Goal: Task Accomplishment & Management: Use online tool/utility

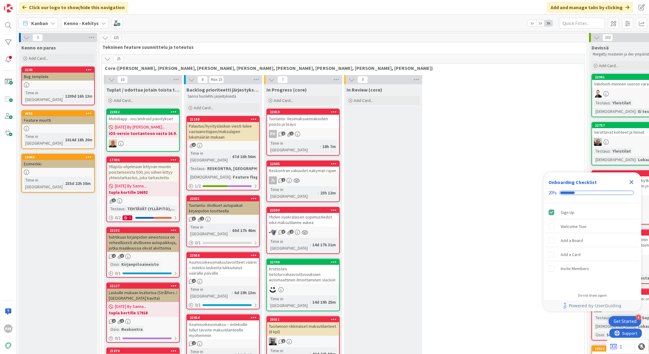
click at [630, 181] on icon "Close Checklist" at bounding box center [631, 182] width 4 height 4
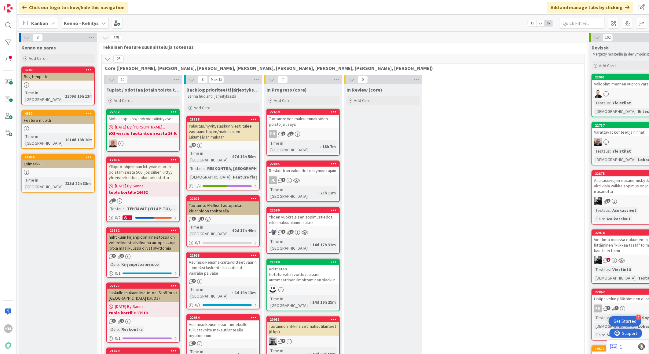
click at [101, 25] on icon at bounding box center [103, 23] width 5 height 5
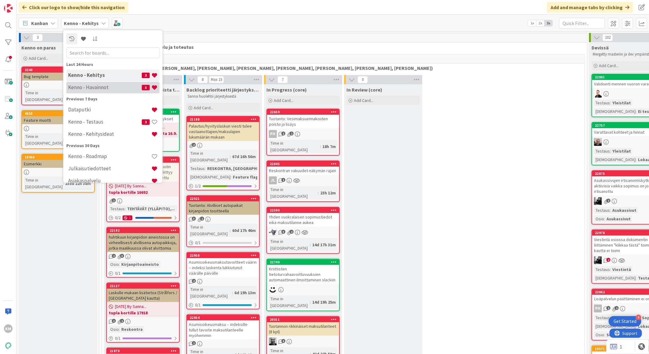
click at [96, 87] on h4 "Kenno - Havainnot" at bounding box center [105, 87] width 74 height 6
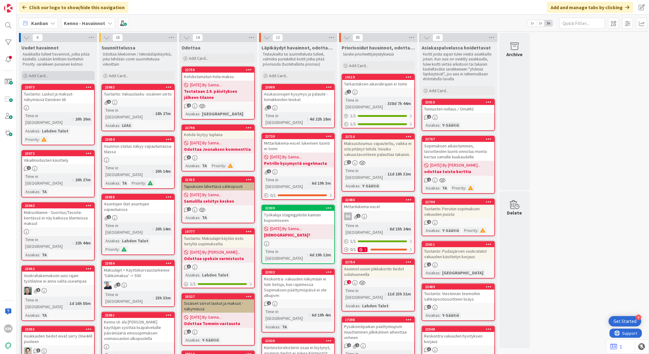
click at [66, 73] on div "Add Card..." at bounding box center [57, 75] width 73 height 9
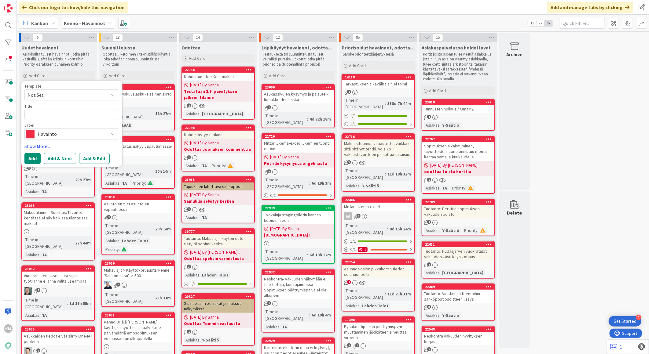
type textarea "x"
type textarea "Sopijan henkilötietojen muutos"
click at [98, 159] on button "Add & Edit" at bounding box center [94, 158] width 31 height 11
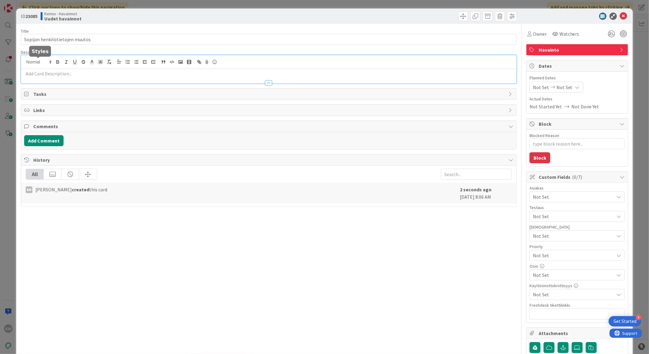
click at [42, 62] on div at bounding box center [268, 69] width 495 height 28
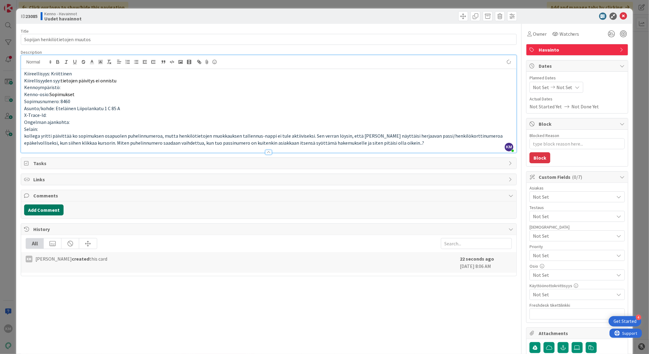
click at [51, 208] on button "Add Comment" at bounding box center [43, 210] width 39 height 11
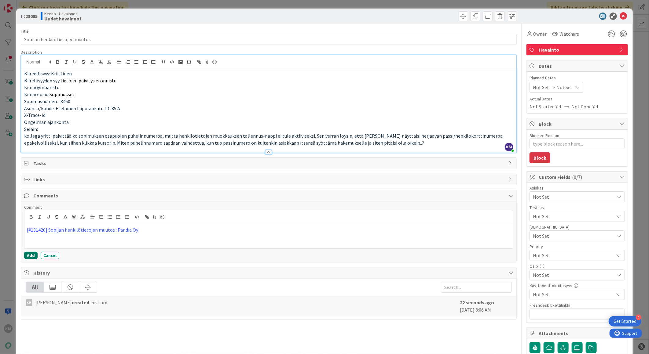
click at [32, 256] on button "Add" at bounding box center [30, 255] width 13 height 7
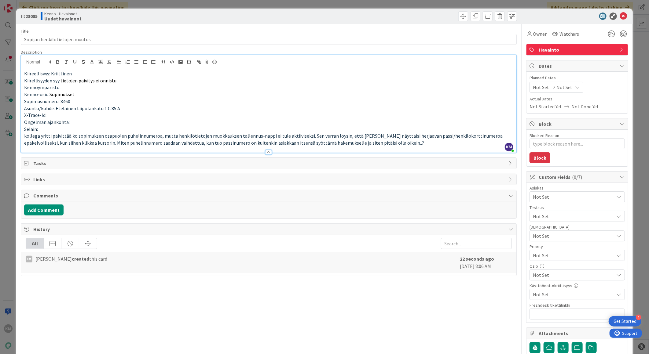
type textarea "x"
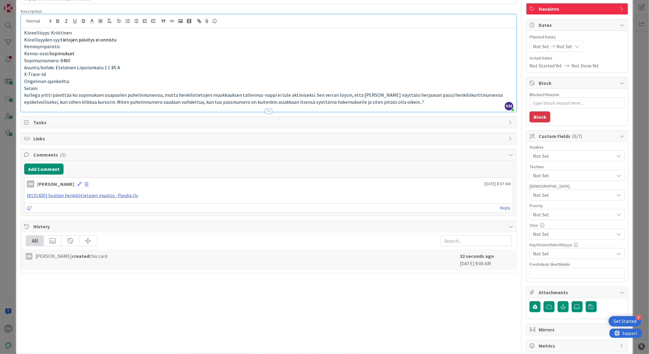
scroll to position [52, 0]
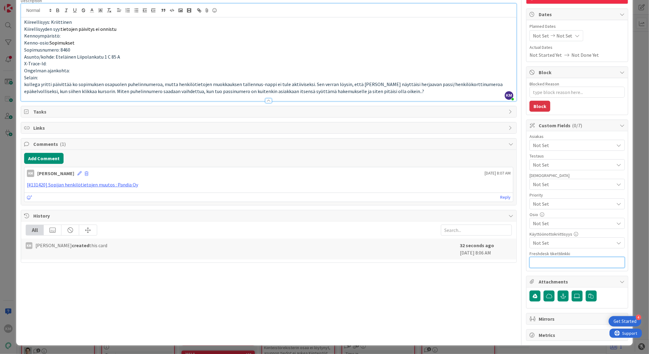
paste input "[URL][DOMAIN_NAME]"
type input "[URL][DOMAIN_NAME]"
type textarea "x"
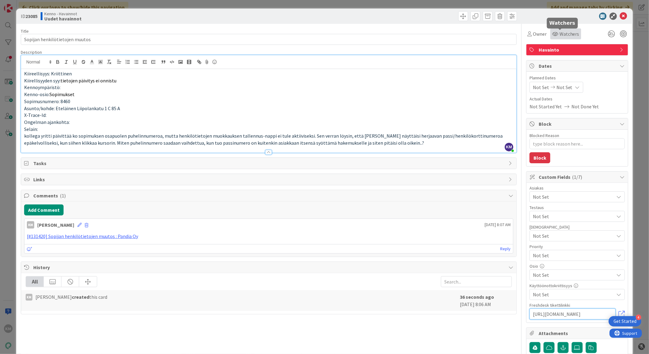
type input "[URL][DOMAIN_NAME]"
click at [564, 32] on span "Watchers" at bounding box center [569, 33] width 20 height 7
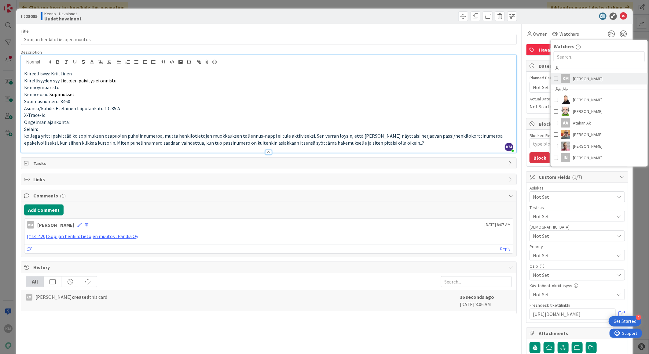
click at [573, 76] on span "[PERSON_NAME]" at bounding box center [588, 78] width 30 height 9
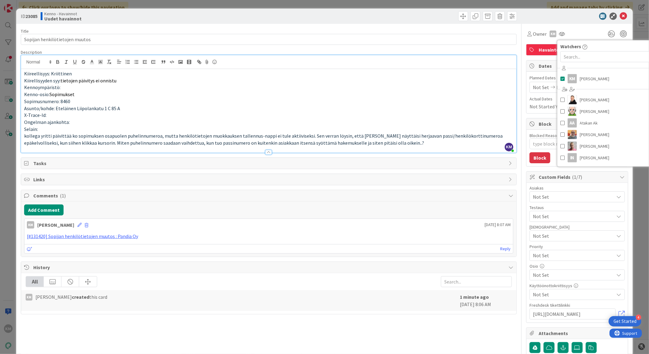
click at [572, 18] on div at bounding box center [574, 16] width 108 height 7
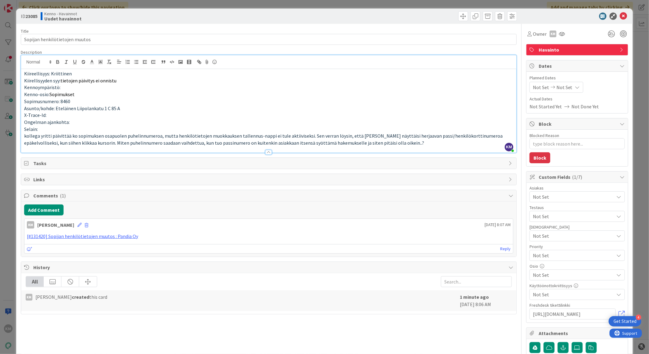
click at [559, 198] on span "Not Set" at bounding box center [572, 196] width 81 height 7
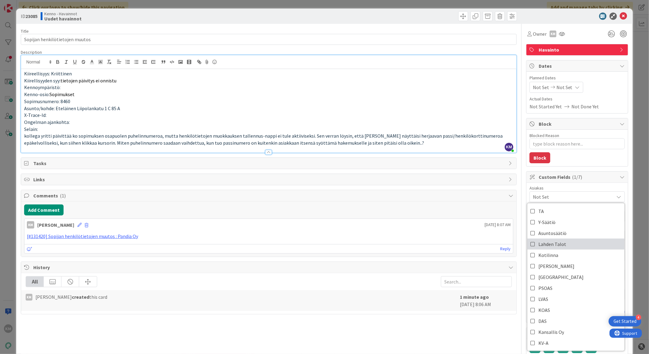
click at [558, 245] on span "Lahden Talot" at bounding box center [552, 244] width 28 height 9
click at [447, 102] on p "Sopimusnumero: 8460" at bounding box center [268, 101] width 489 height 7
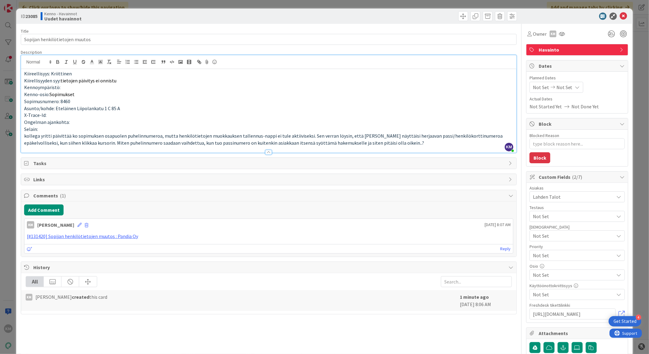
click at [383, 142] on p "kollega yritti päivittää ko sopimuksen osapuolen puhelinnumeroa, mutta henkilöt…" at bounding box center [268, 140] width 489 height 14
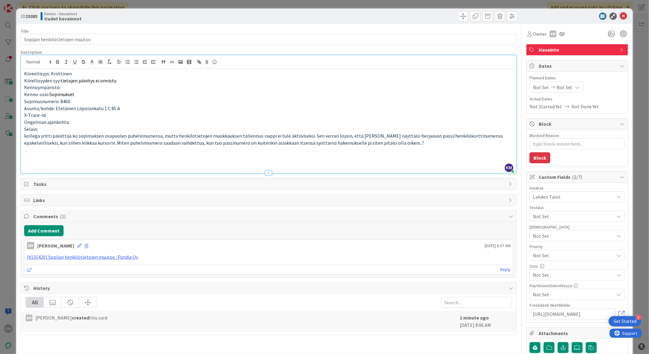
click at [34, 156] on p at bounding box center [268, 157] width 489 height 7
drag, startPoint x: 26, startPoint y: 157, endPoint x: 27, endPoint y: 167, distance: 10.7
click at [26, 157] on span "saimme vihdoin asukkaan kiinni ja henkilökortti-/passinumero on oikein." at bounding box center [100, 157] width 152 height 6
type textarea "x"
click at [24, 159] on p "Saimme vihdoin asukkaan kiinni ja henkilökortti-/passinumero on oikein." at bounding box center [268, 157] width 489 height 7
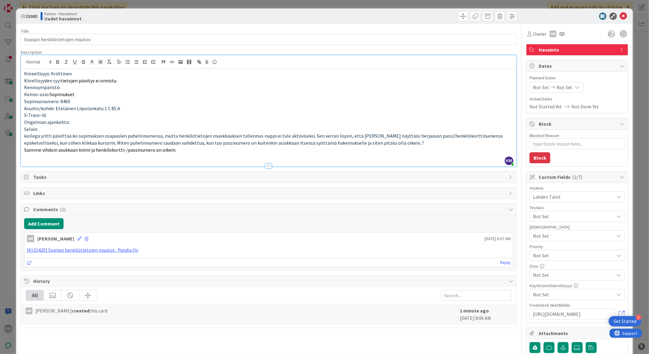
click at [34, 15] on b "23085" at bounding box center [31, 16] width 12 height 6
copy b "23085"
click at [620, 13] on icon at bounding box center [623, 16] width 7 height 7
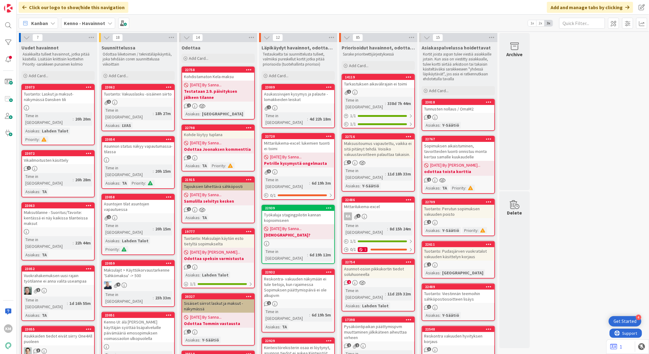
click at [110, 25] on icon at bounding box center [109, 23] width 5 height 5
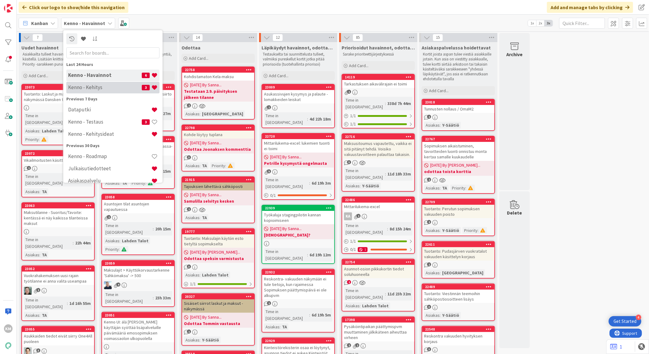
click at [100, 89] on h4 "Kenno - Kehitys" at bounding box center [105, 87] width 74 height 6
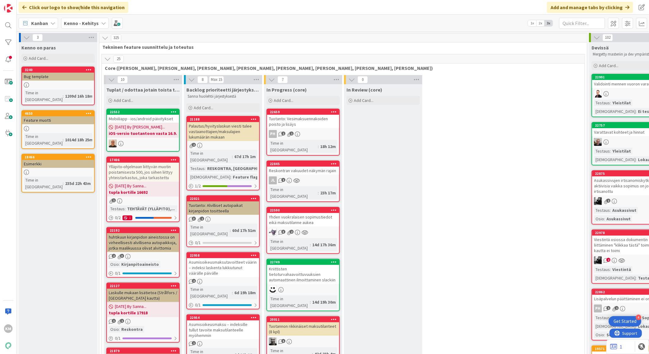
click at [101, 23] on icon at bounding box center [103, 23] width 5 height 5
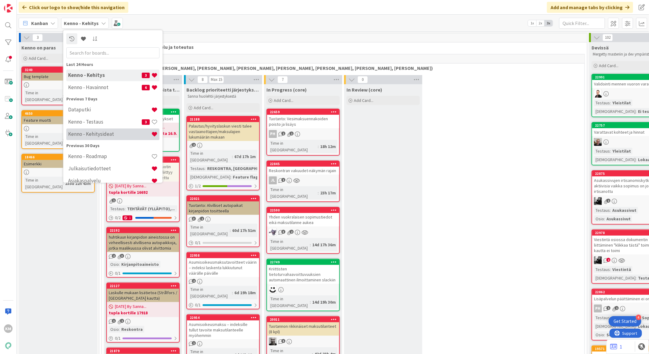
click at [103, 135] on h4 "Kenno - Kehitysideat" at bounding box center [109, 134] width 83 height 6
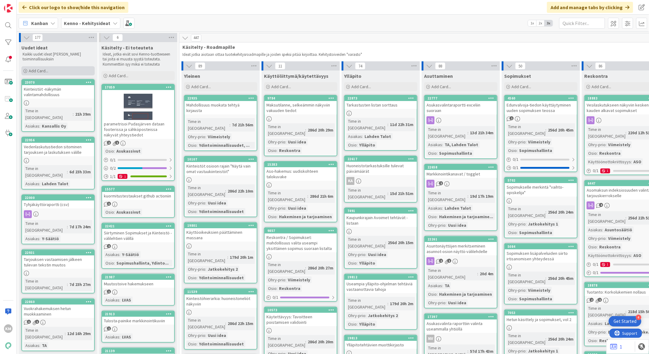
click at [42, 71] on span "Add Card..." at bounding box center [39, 70] width 20 height 5
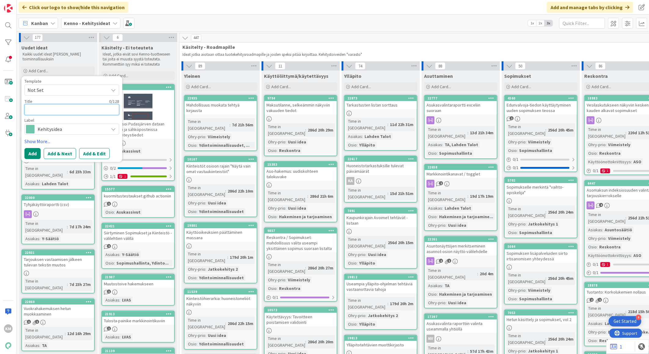
paste textarea "Varuste-merkinnät asunnolle ja niiden käytön laajennus"
type textarea "x"
type textarea "Varuste-merkinnät asunnolle ja niiden käytön laajennus"
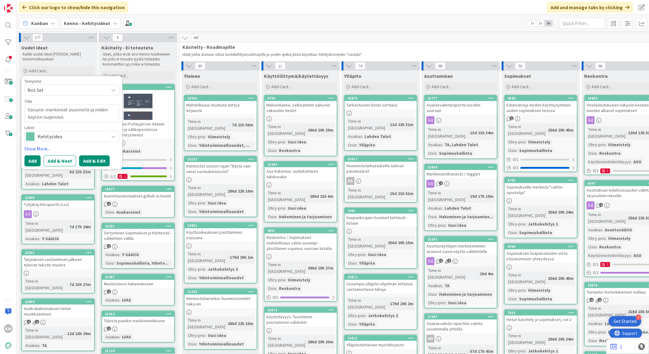
click at [96, 161] on button "Add & Edit" at bounding box center [94, 160] width 31 height 11
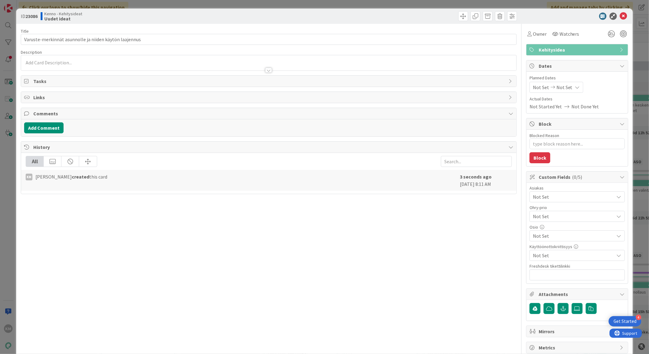
click at [50, 59] on div at bounding box center [268, 62] width 495 height 15
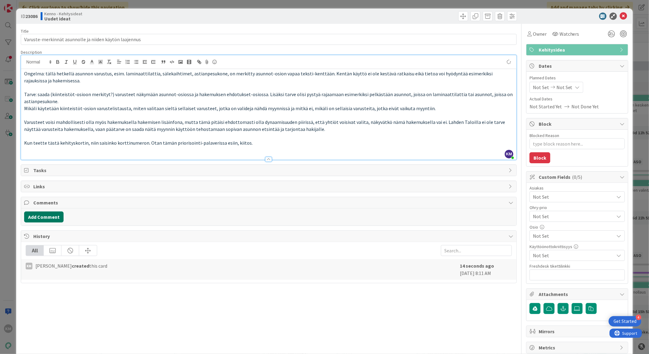
click at [48, 216] on button "Add Comment" at bounding box center [43, 217] width 39 height 11
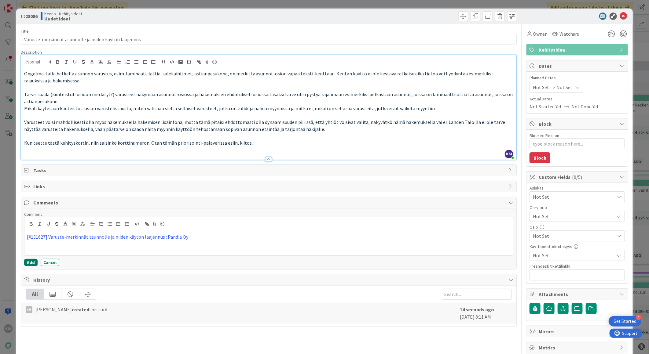
click at [27, 266] on button "Add" at bounding box center [30, 262] width 13 height 7
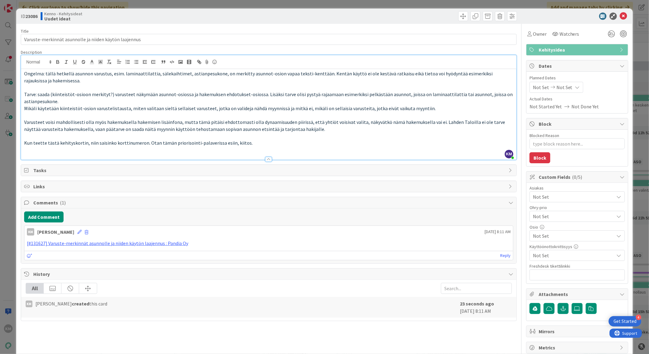
click at [556, 198] on span "Not Set" at bounding box center [572, 196] width 81 height 7
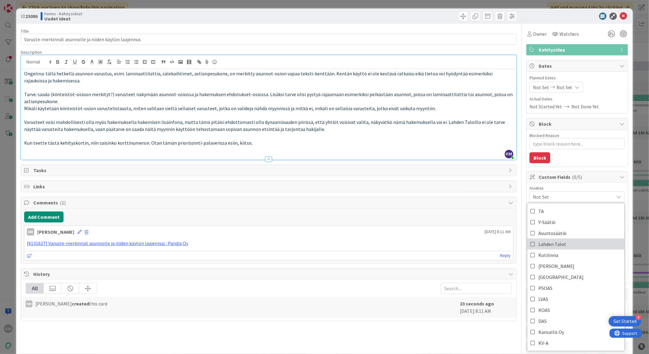
click at [558, 248] on span "Lahden Talot" at bounding box center [552, 244] width 28 height 9
click at [437, 242] on p "[#131627] Varuste-merkinnät asunnolle ja niiden käytön laajennus : Pandia Oy" at bounding box center [268, 243] width 483 height 7
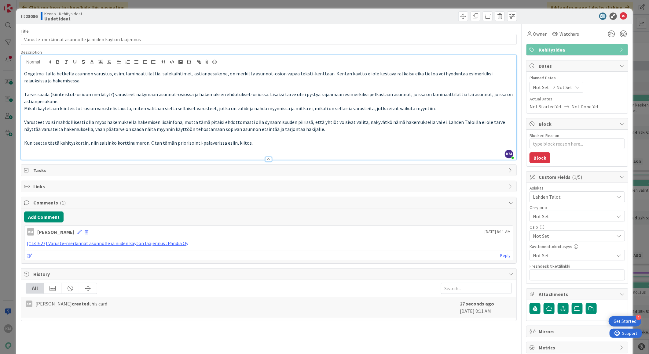
click at [35, 15] on b "23086" at bounding box center [31, 16] width 12 height 6
copy b "23086"
click at [620, 16] on icon at bounding box center [623, 16] width 7 height 7
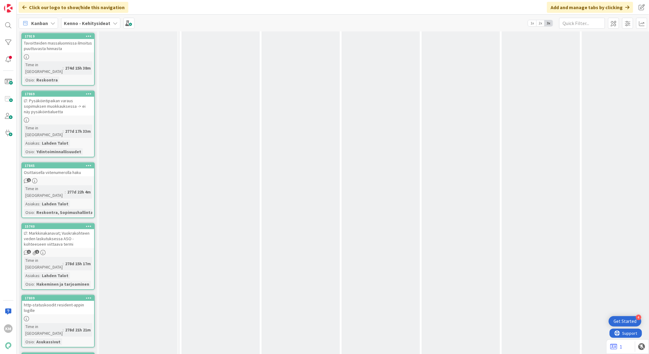
scroll to position [9176, 0]
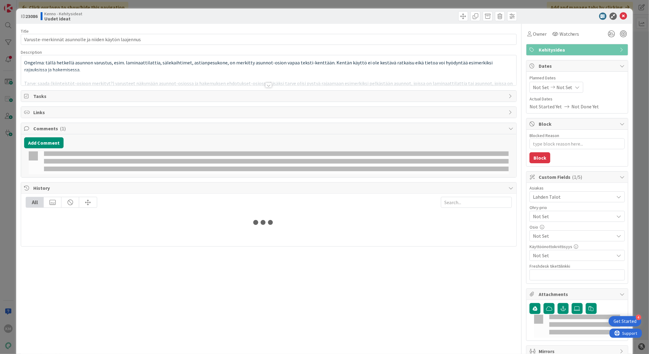
type textarea "x"
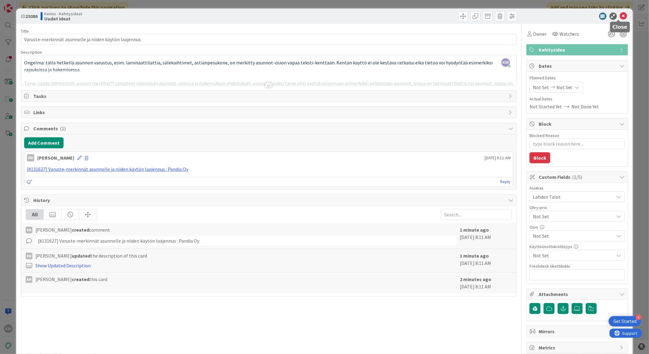
click at [620, 18] on icon at bounding box center [623, 16] width 7 height 7
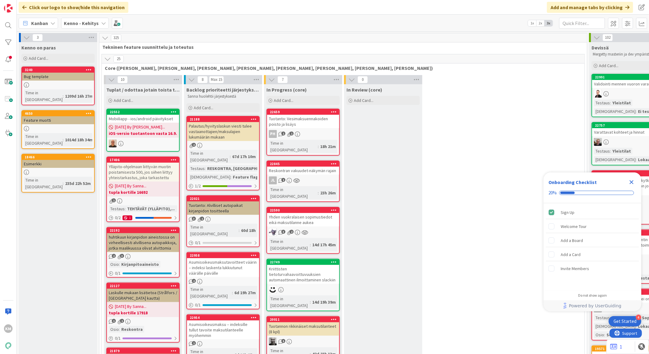
click at [92, 25] on b "Kenno - Kehitys" at bounding box center [81, 23] width 35 height 6
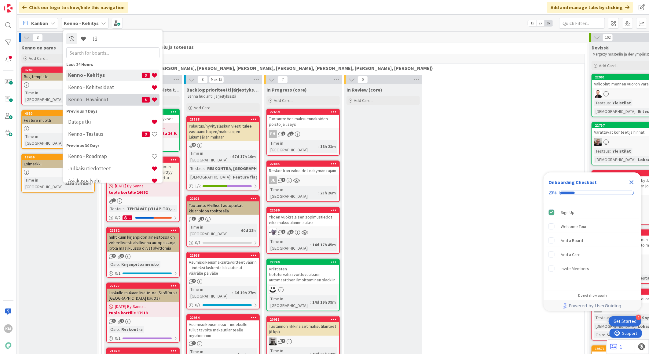
click at [91, 98] on h4 "Kenno - Havainnot" at bounding box center [105, 99] width 74 height 6
